Goal: Task Accomplishment & Management: Manage account settings

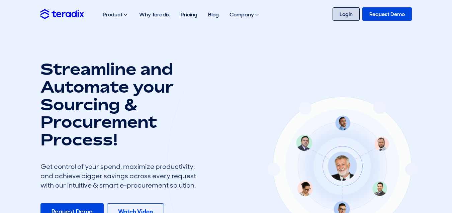
click at [350, 14] on link "Login" at bounding box center [346, 13] width 27 height 13
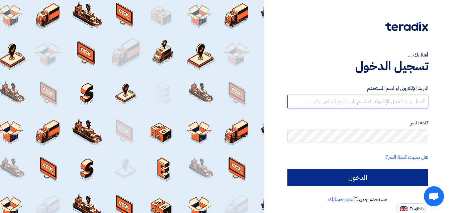
type input "[EMAIL_ADDRESS][DOMAIN_NAME]"
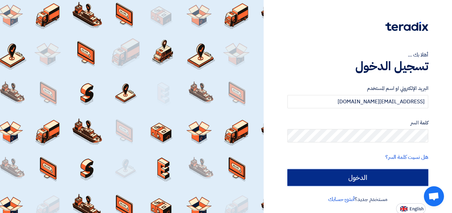
click at [370, 181] on input "الدخول" at bounding box center [358, 177] width 141 height 17
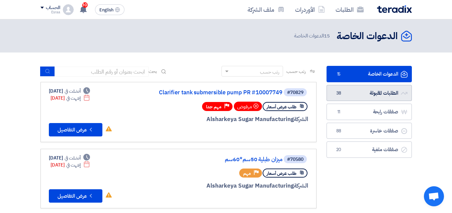
click at [361, 95] on link "الطلبات المقبولة الطلبات المقبولة 38" at bounding box center [369, 93] width 85 height 16
